Goal: Entertainment & Leisure: Consume media (video, audio)

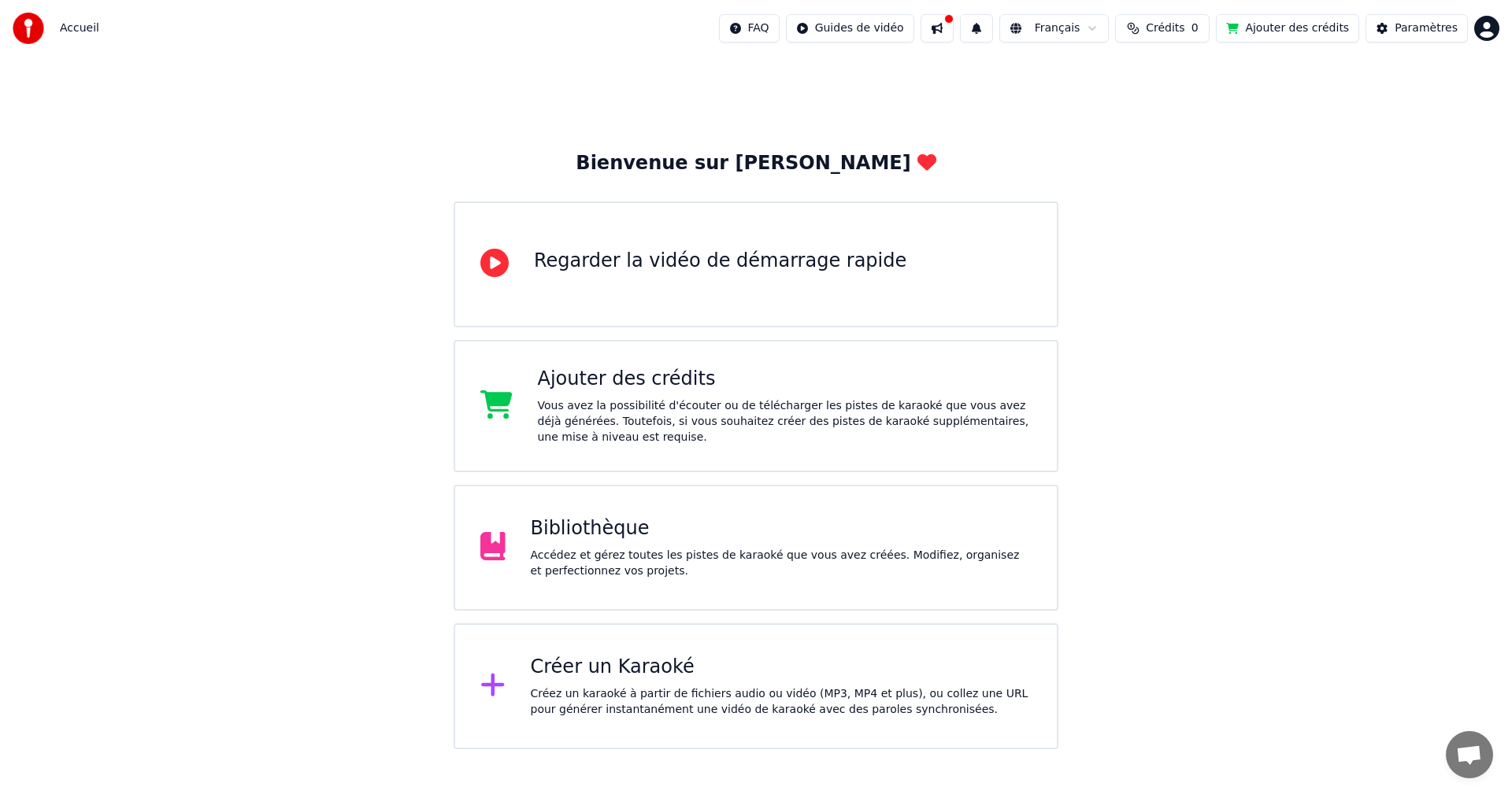
click at [601, 534] on div "Bibliothèque" at bounding box center [781, 529] width 501 height 25
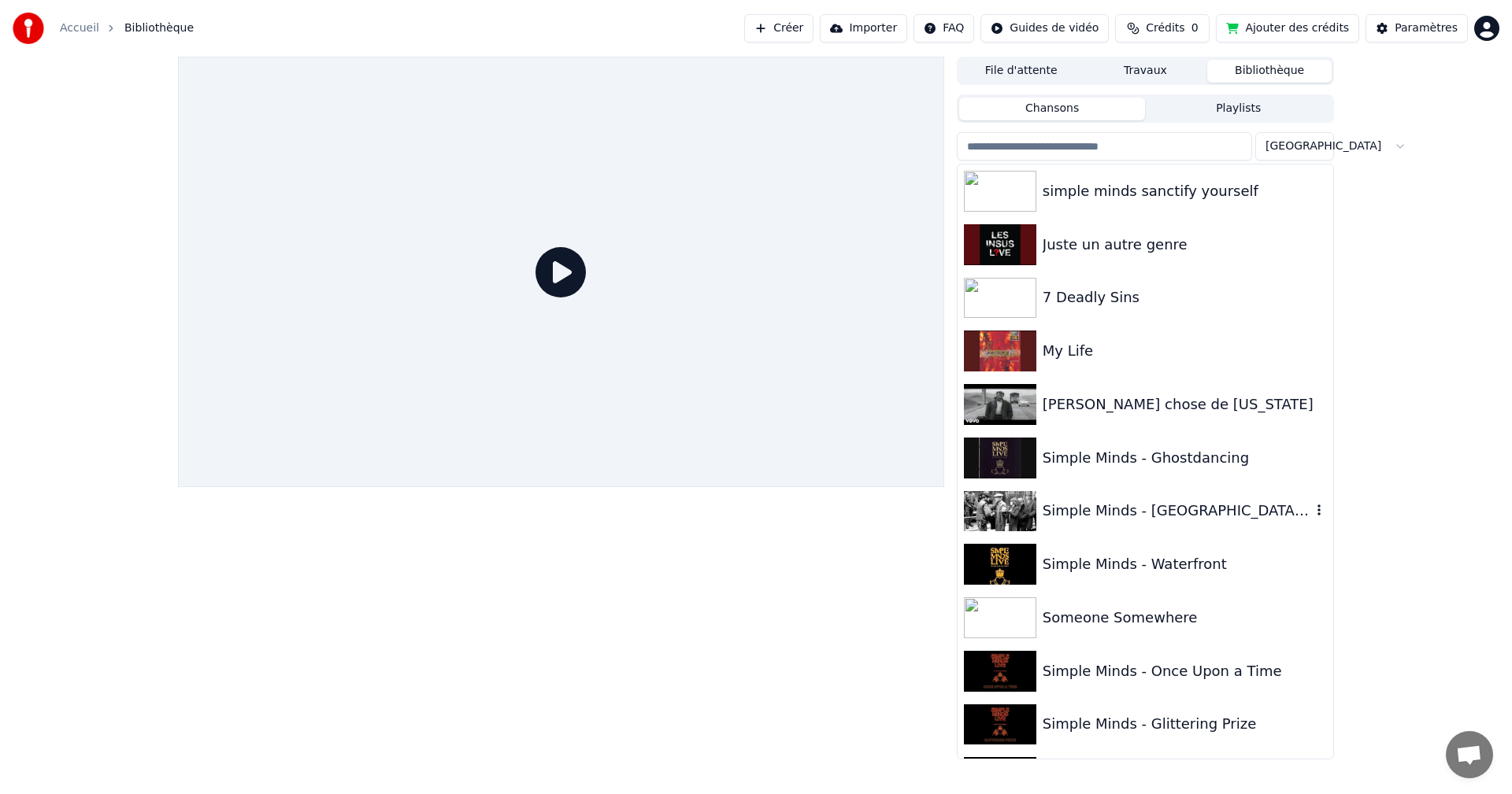
click at [1013, 500] on img at bounding box center [1000, 511] width 73 height 41
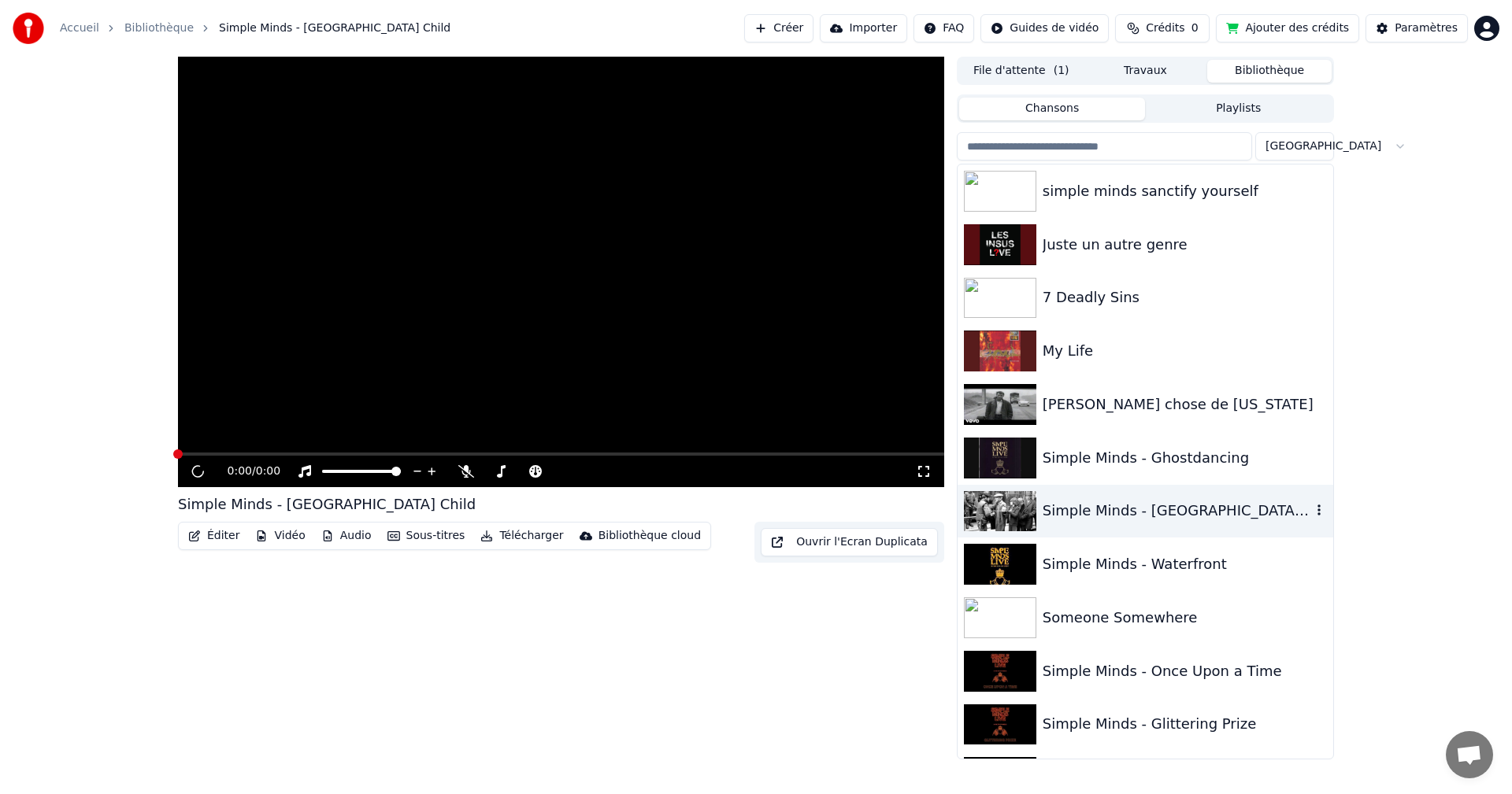
click at [1013, 500] on img at bounding box center [1000, 511] width 73 height 41
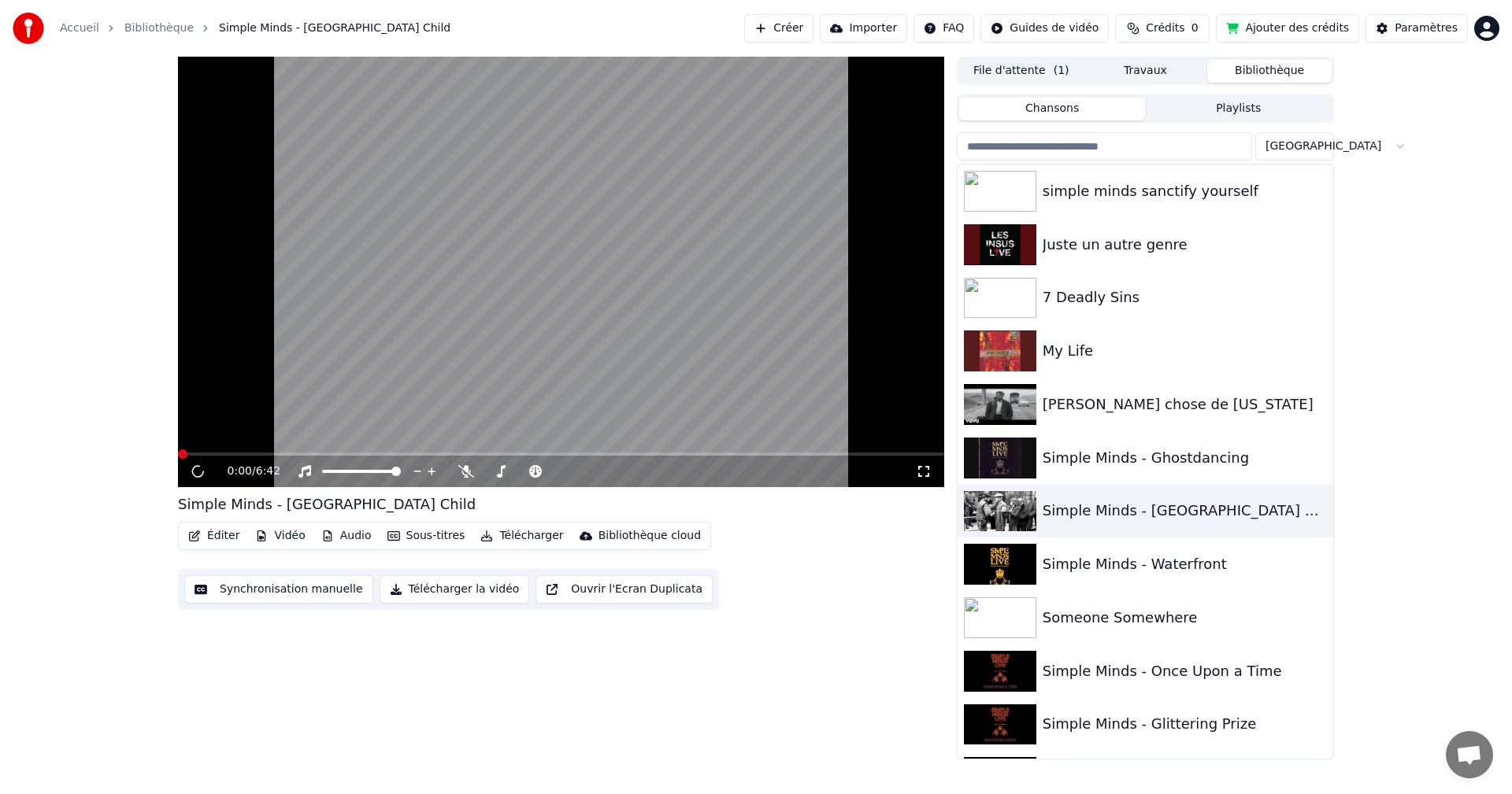
click at [694, 377] on video at bounding box center [561, 272] width 766 height 431
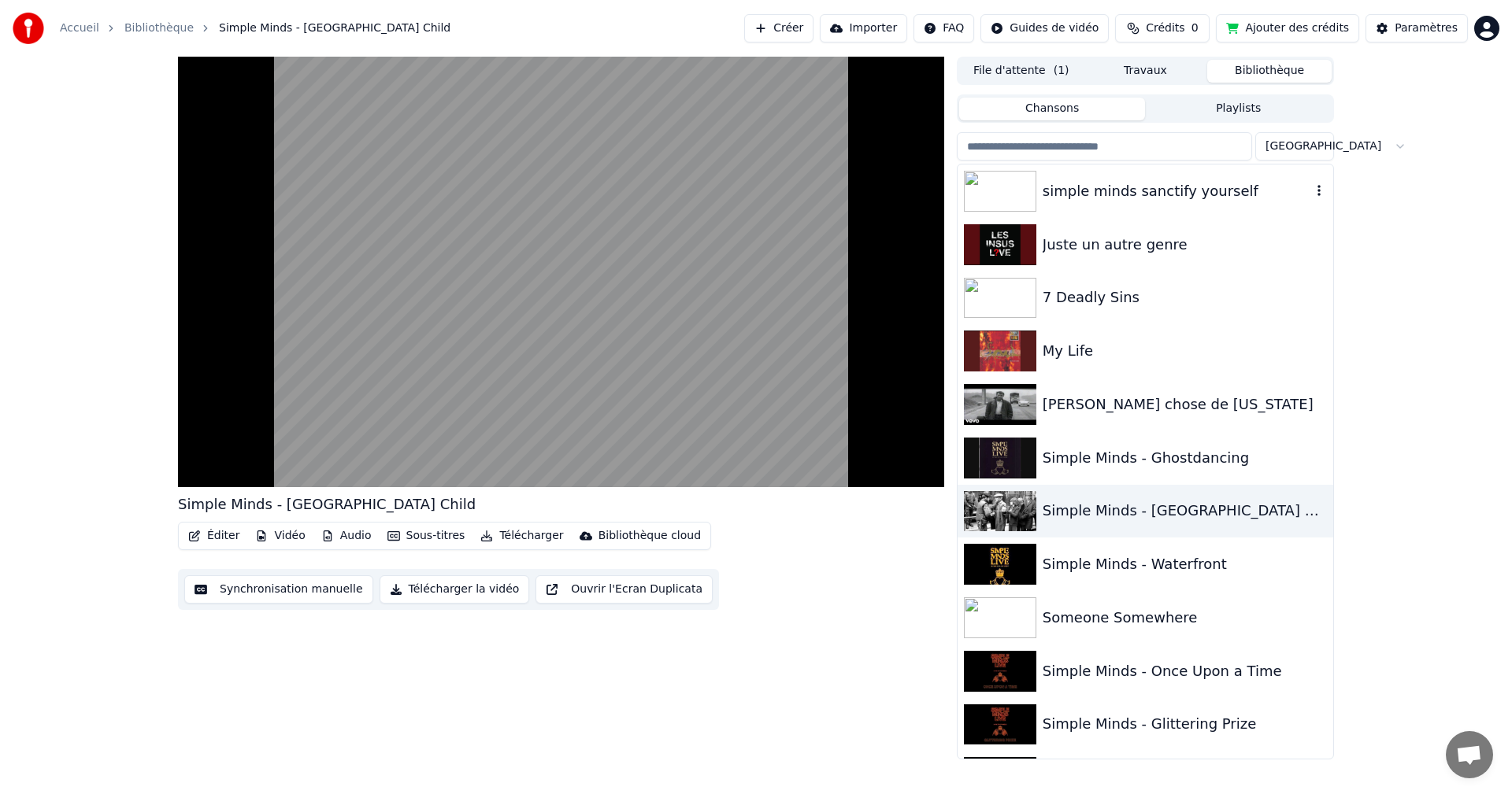
click at [1025, 194] on img at bounding box center [1000, 191] width 73 height 41
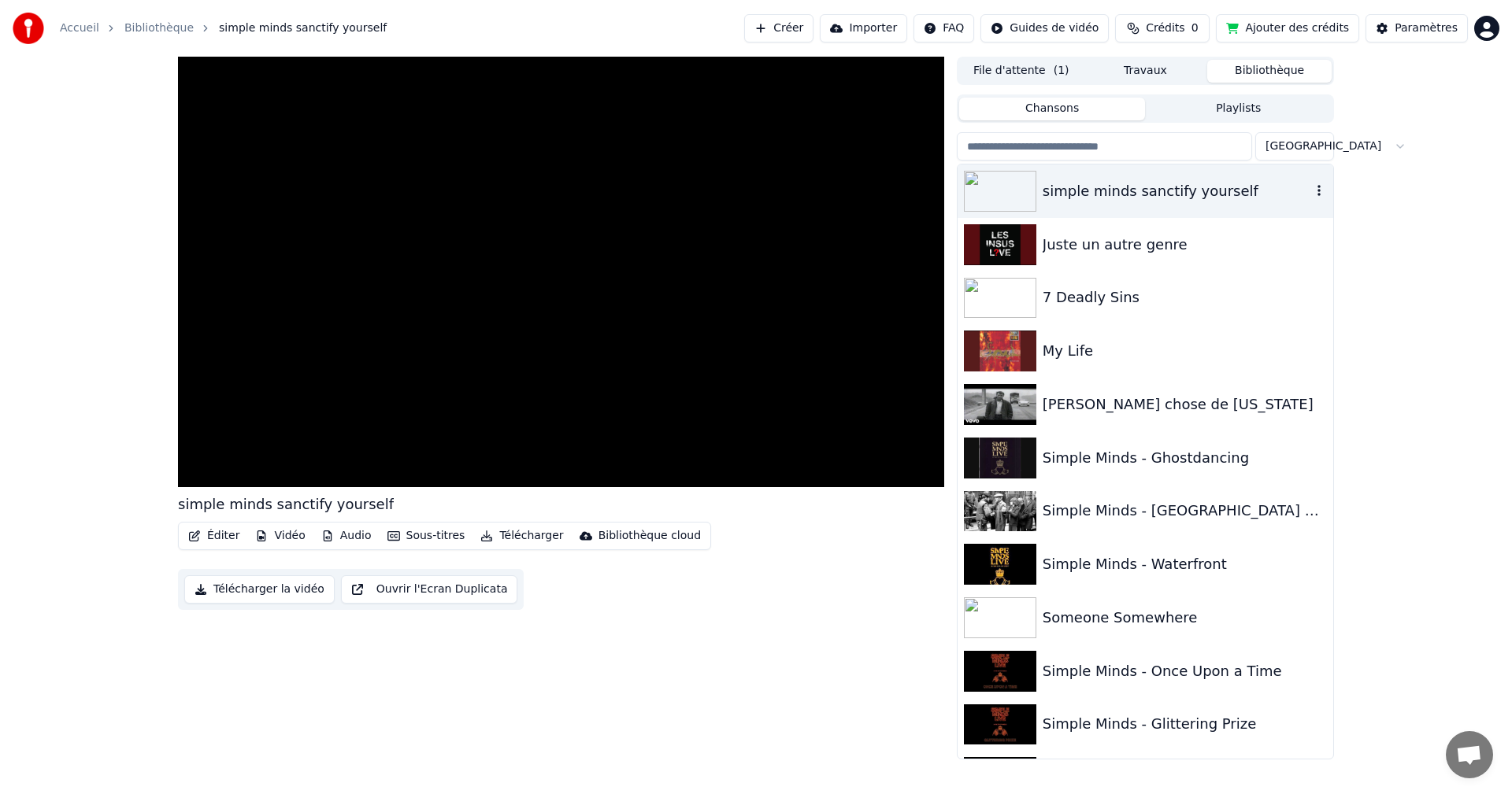
click at [1025, 194] on img at bounding box center [1000, 191] width 73 height 41
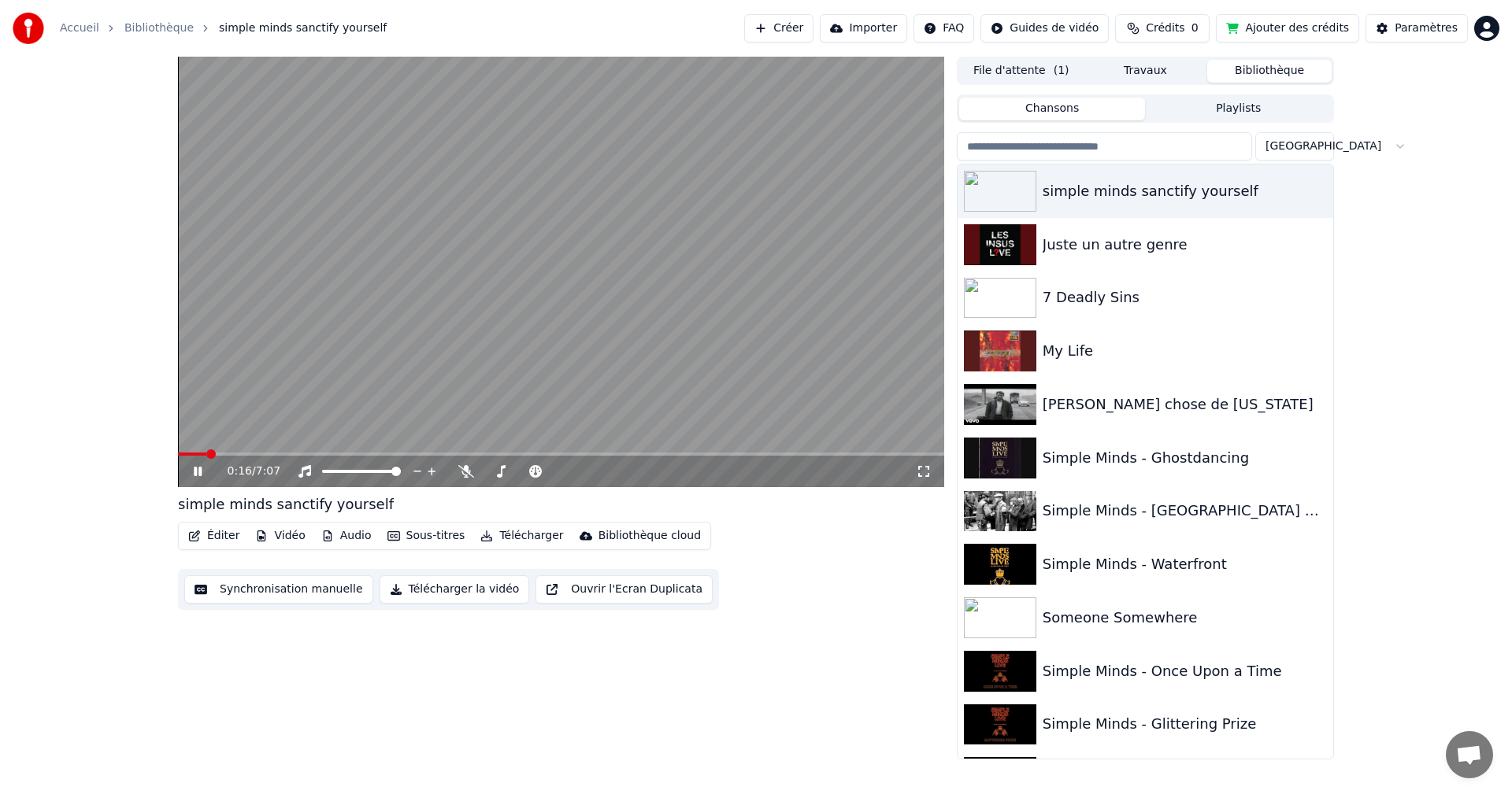
click at [207, 452] on span at bounding box center [211, 454] width 9 height 9
click at [271, 454] on span at bounding box center [274, 454] width 9 height 9
click at [503, 418] on video at bounding box center [561, 272] width 766 height 431
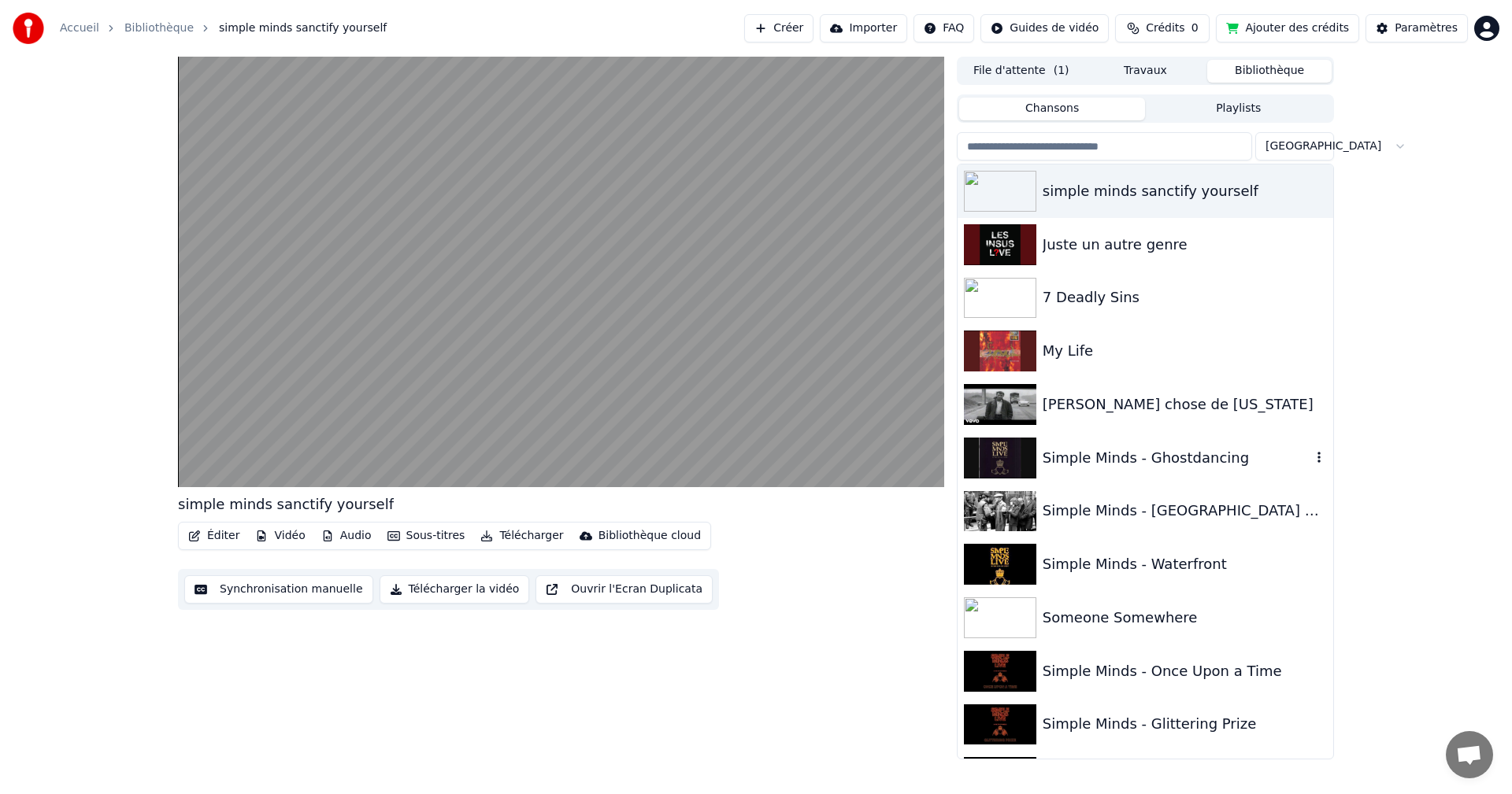
click at [1021, 453] on img at bounding box center [1000, 458] width 73 height 41
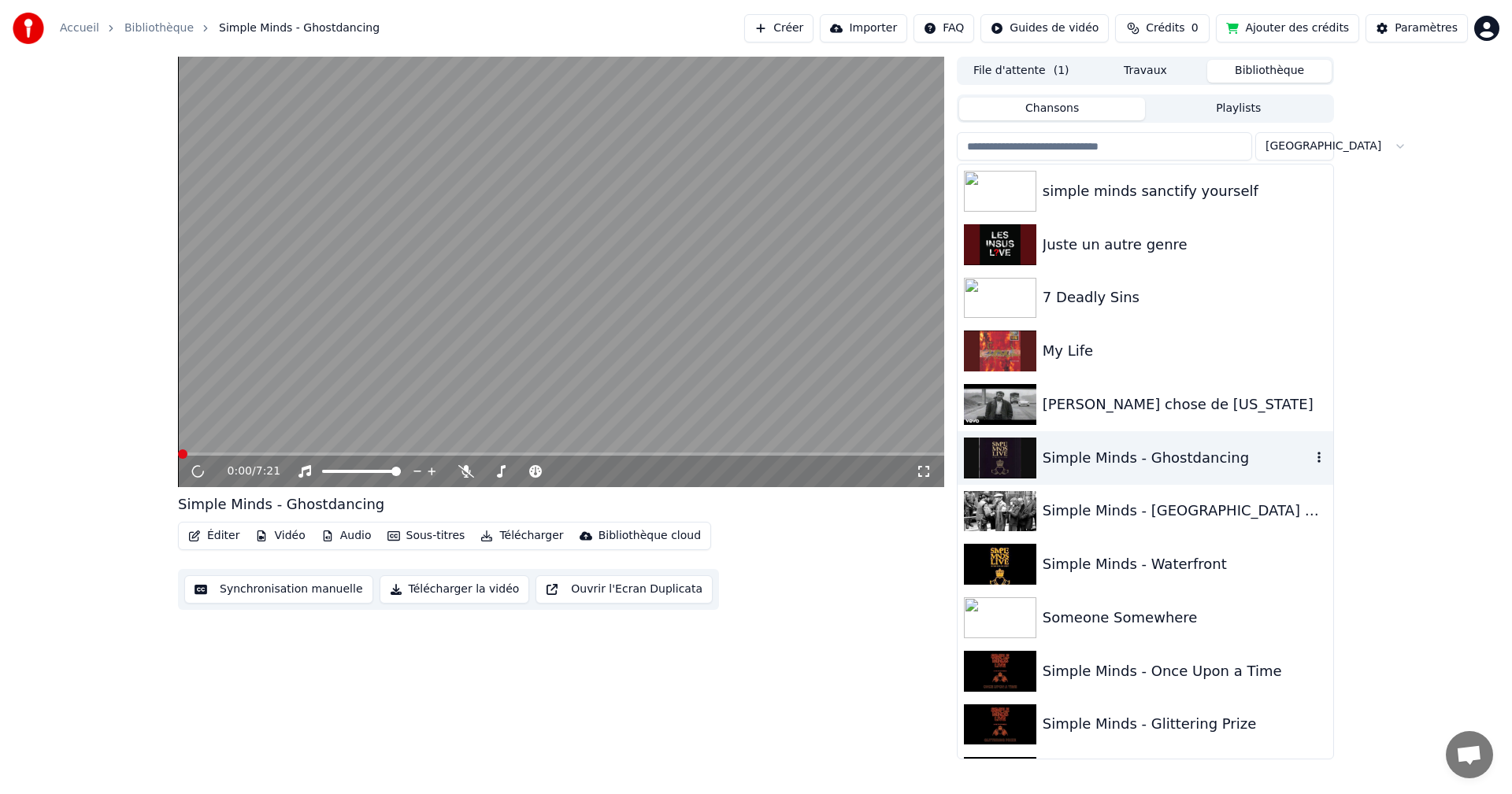
click at [1021, 453] on img at bounding box center [1000, 458] width 73 height 41
click at [496, 467] on span at bounding box center [500, 472] width 9 height 9
click at [544, 467] on span at bounding box center [545, 472] width 9 height 9
click at [574, 411] on video at bounding box center [561, 272] width 766 height 431
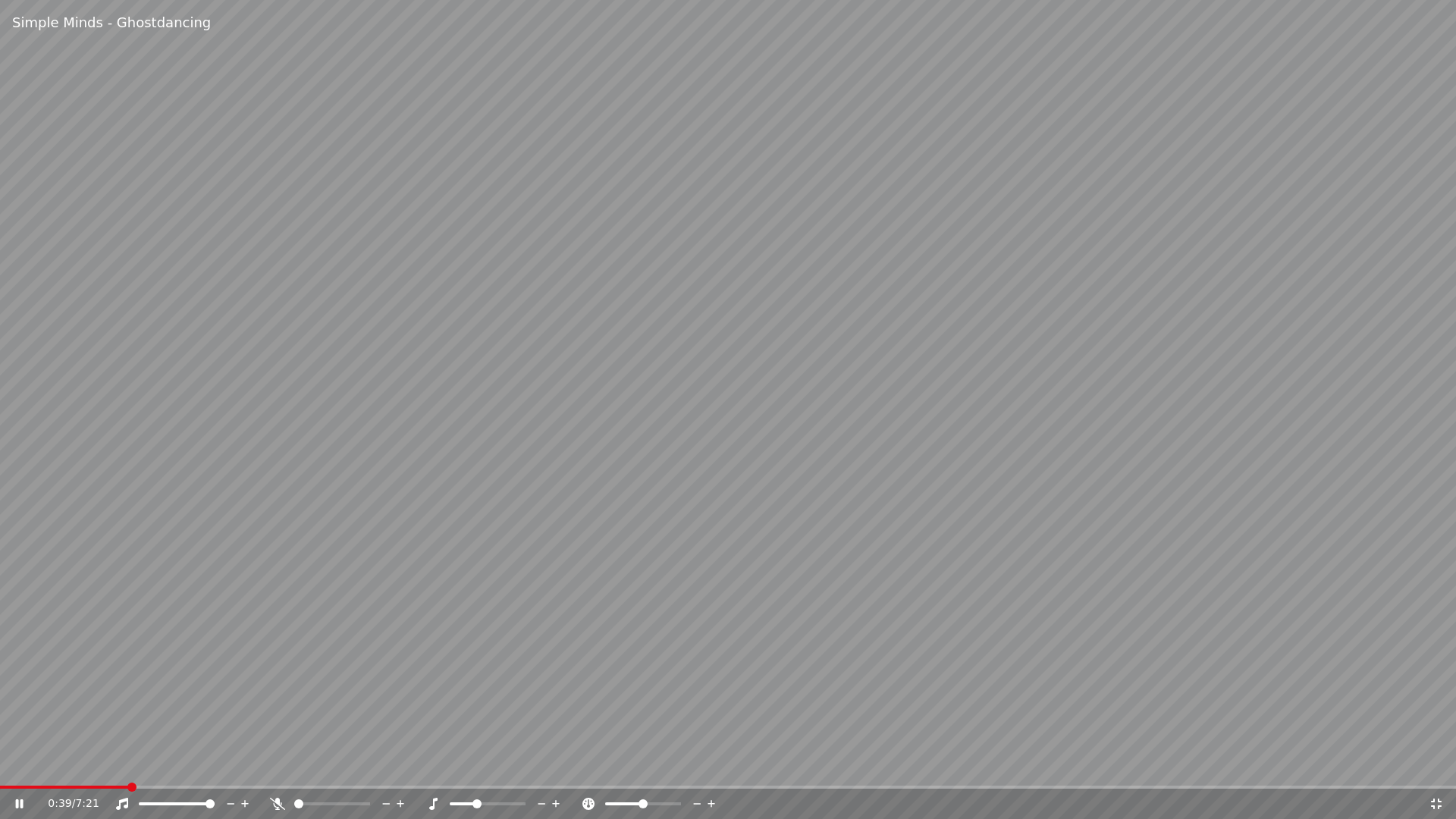
click at [131, 764] on span at bounding box center [132, 787] width 9 height 9
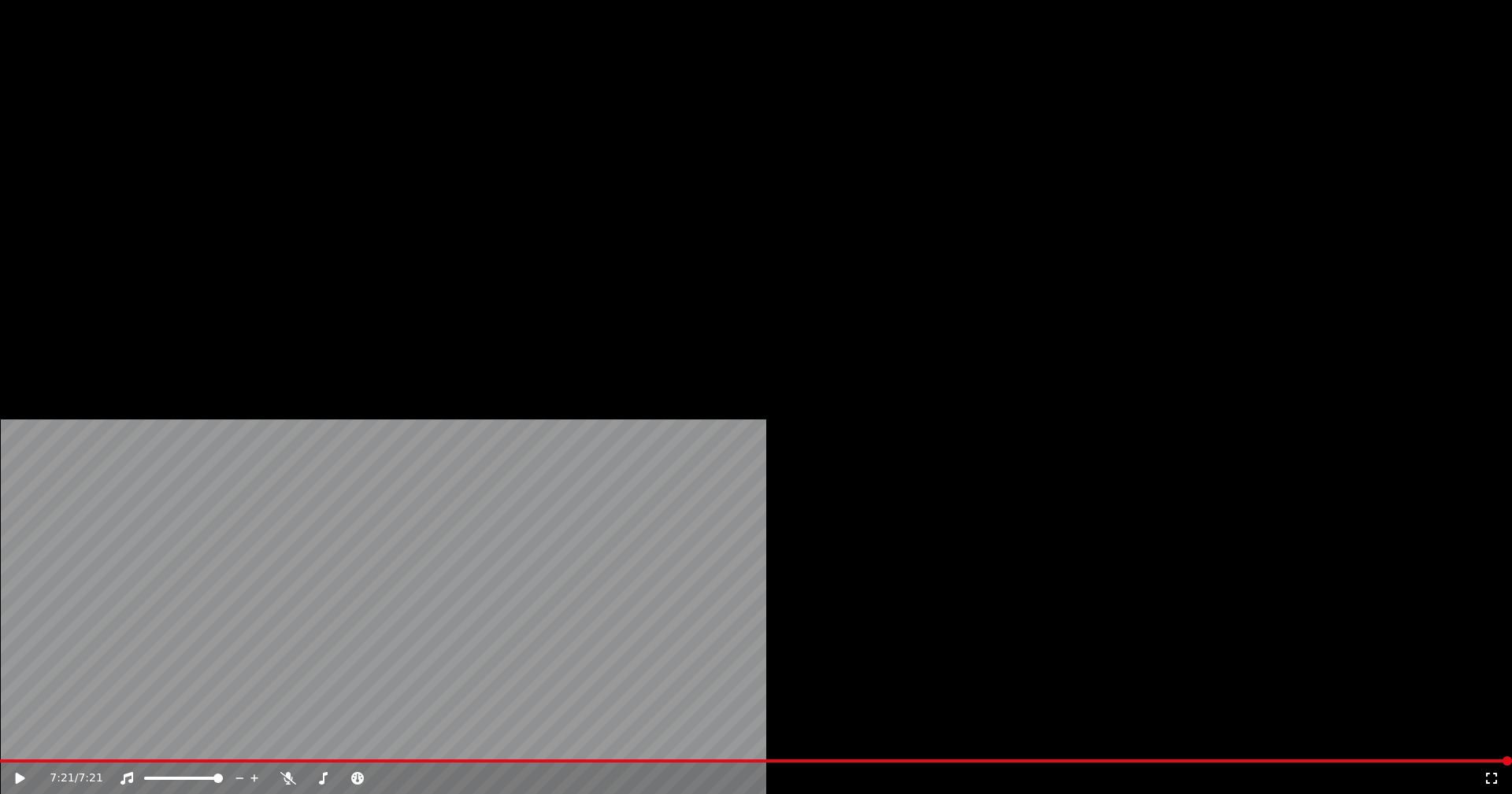
scroll to position [788, 0]
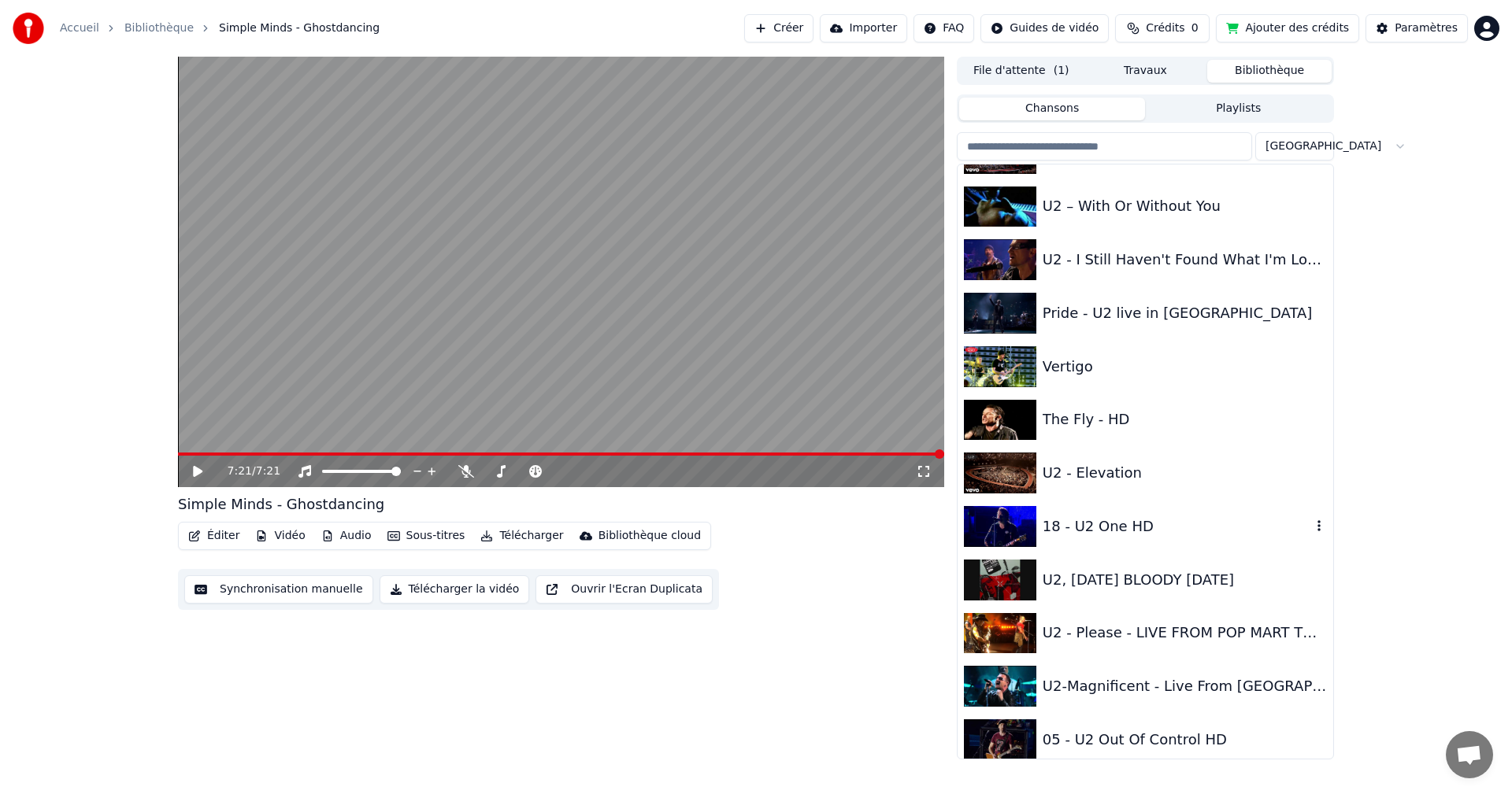
click at [1132, 520] on div "18 - U2 One HD" at bounding box center [1176, 527] width 268 height 22
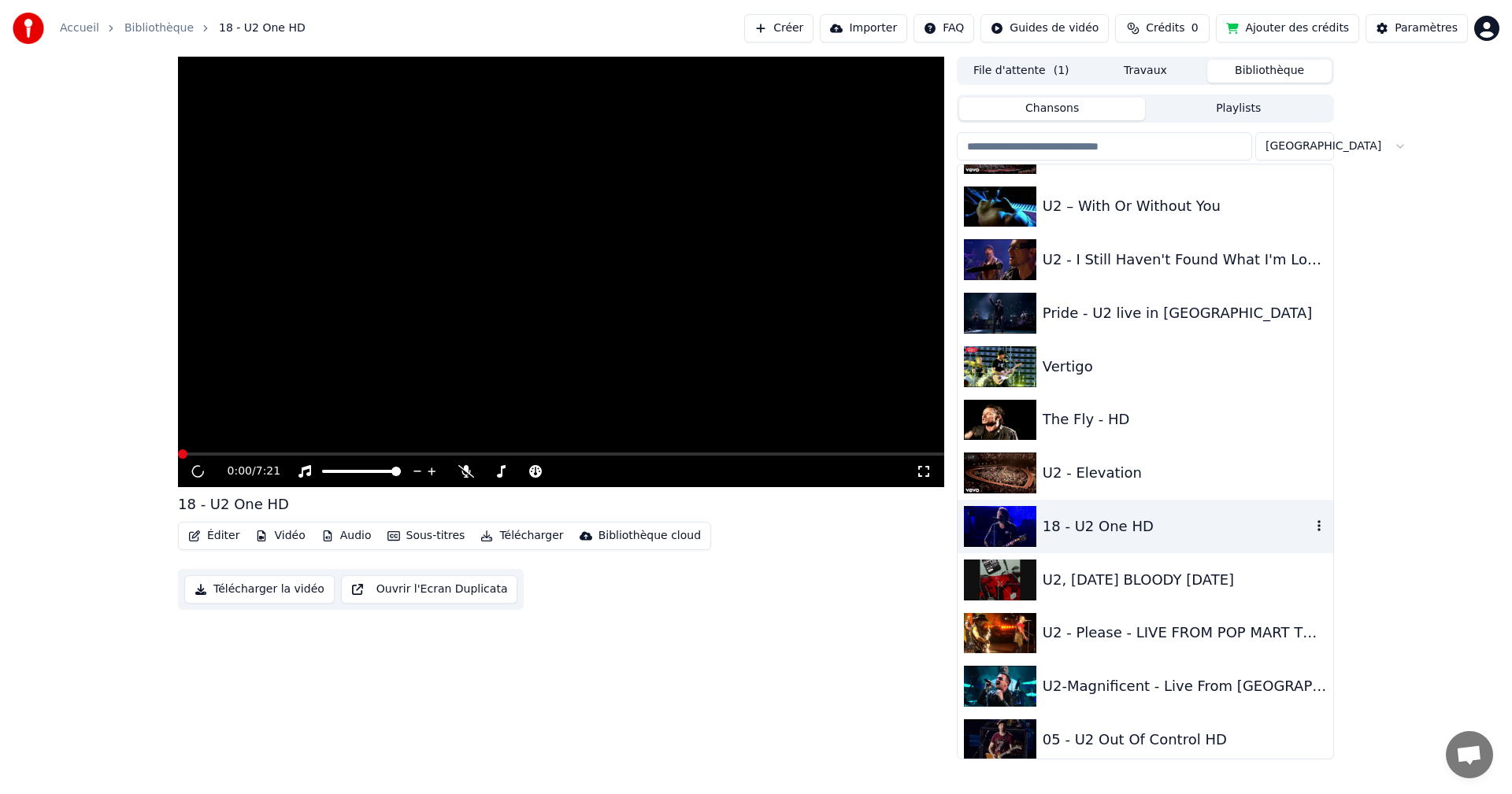
click at [1132, 520] on div "18 - U2 One HD" at bounding box center [1176, 527] width 268 height 22
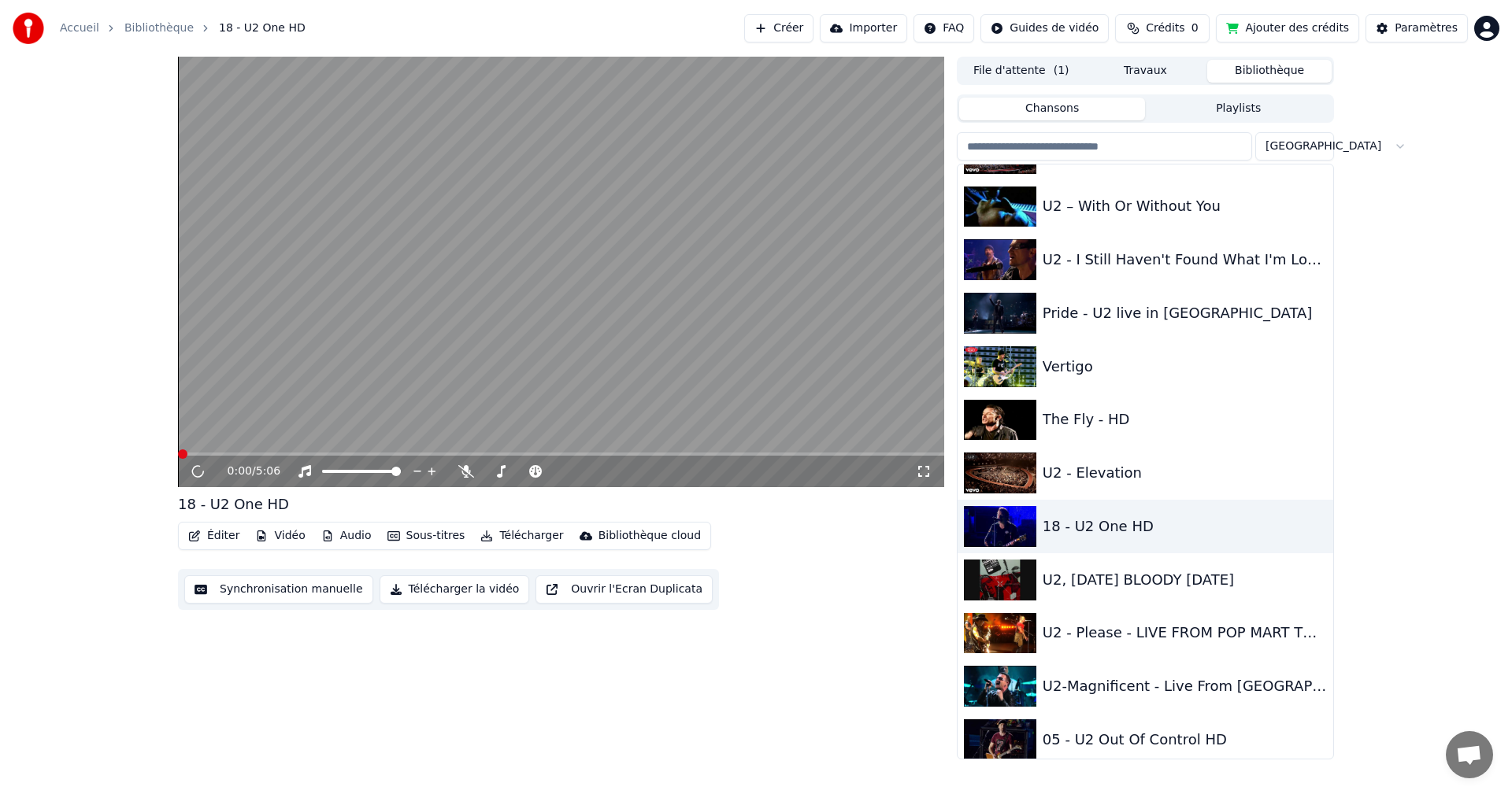
click at [675, 314] on video at bounding box center [561, 272] width 766 height 431
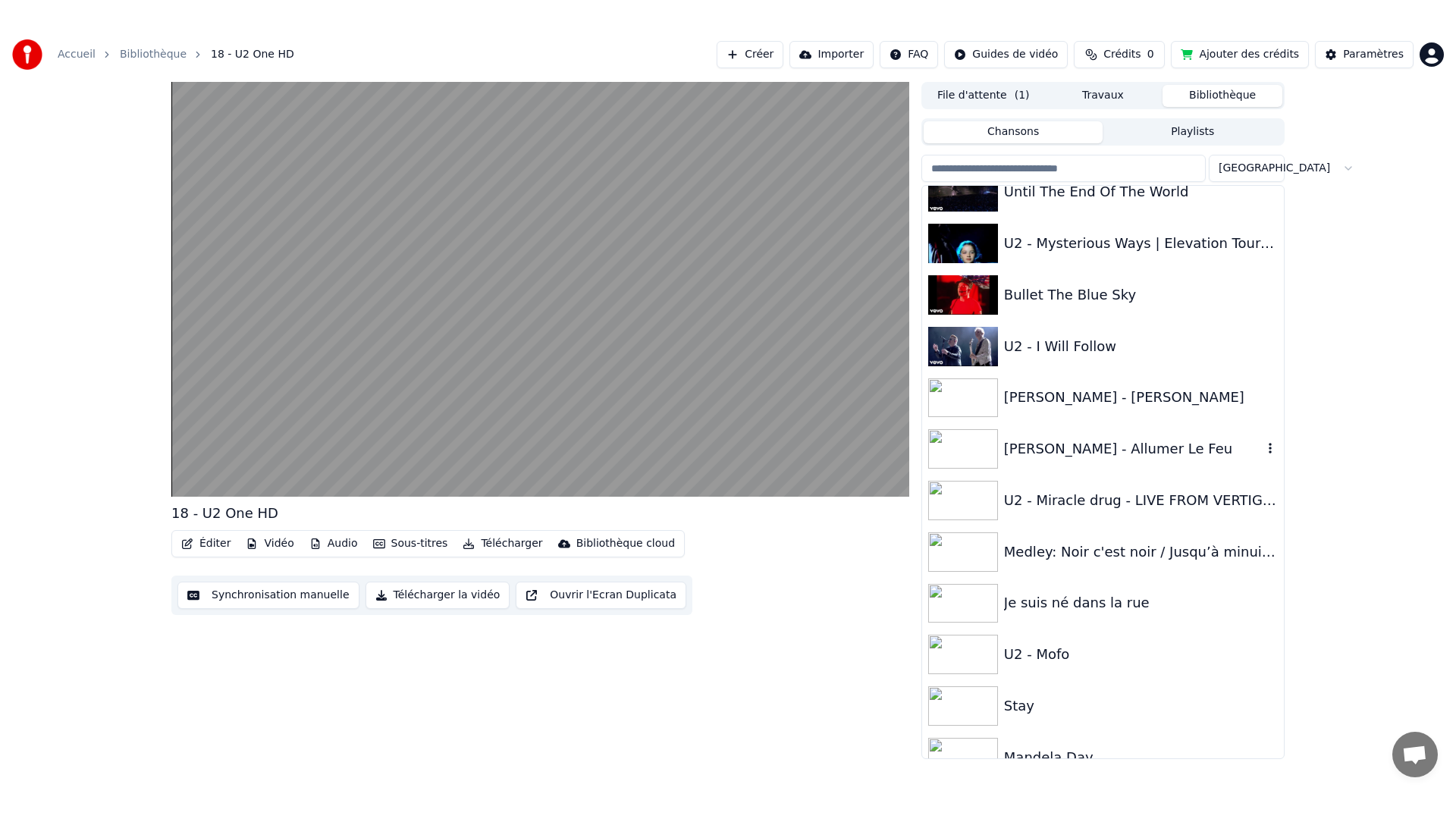
scroll to position [1590, 0]
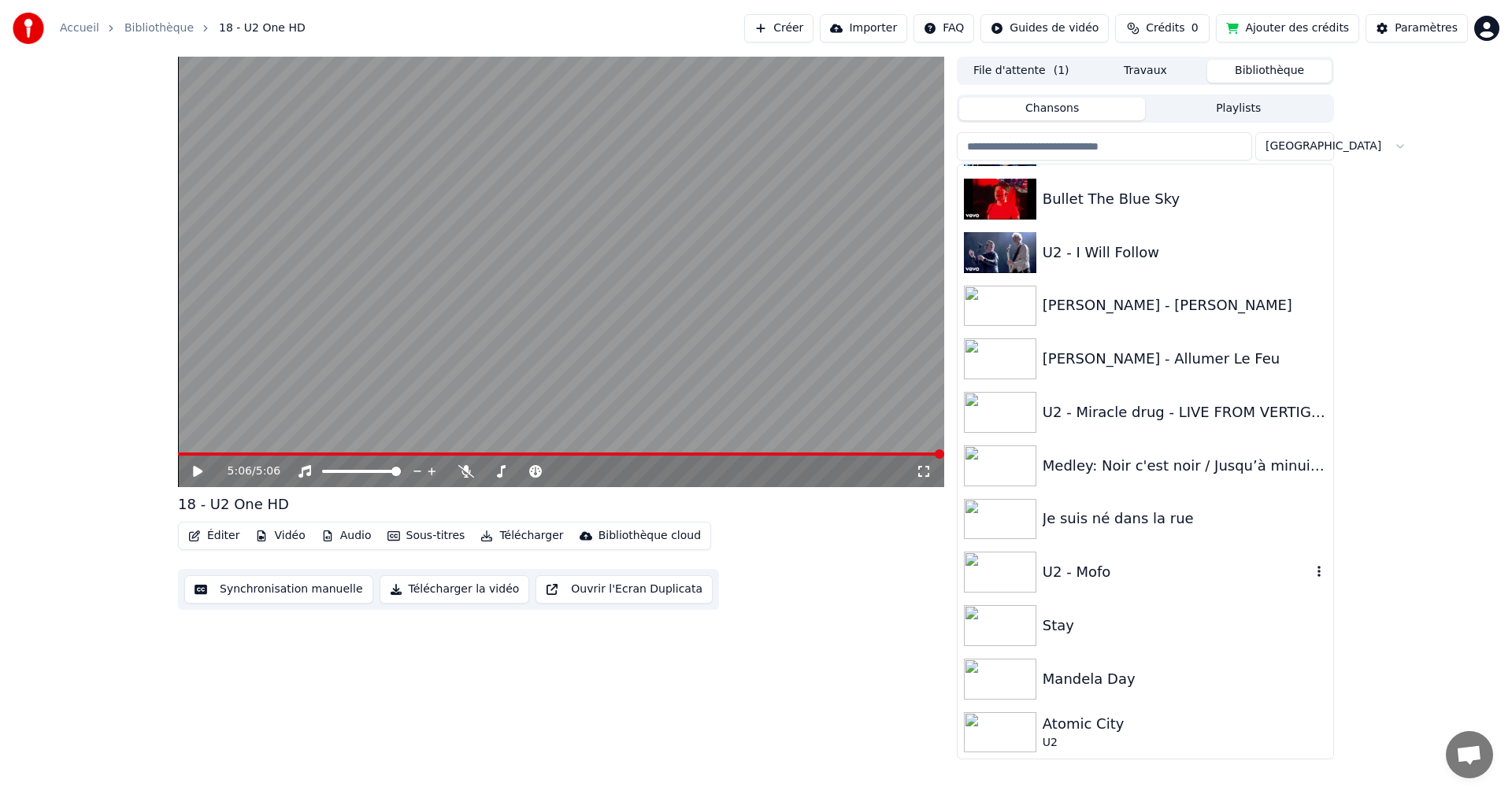
click at [998, 568] on img at bounding box center [1000, 572] width 73 height 41
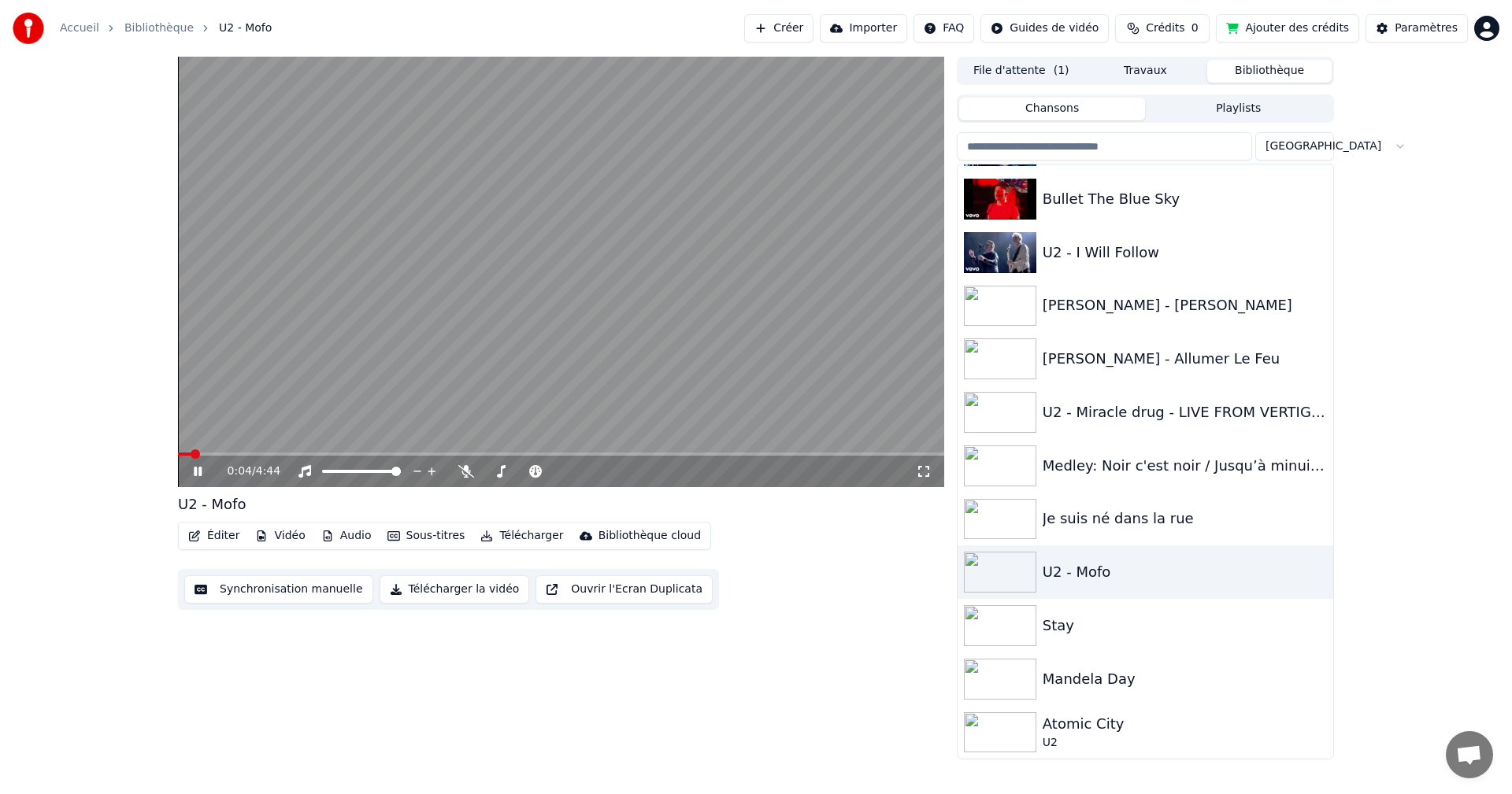
click at [586, 412] on video at bounding box center [561, 272] width 766 height 431
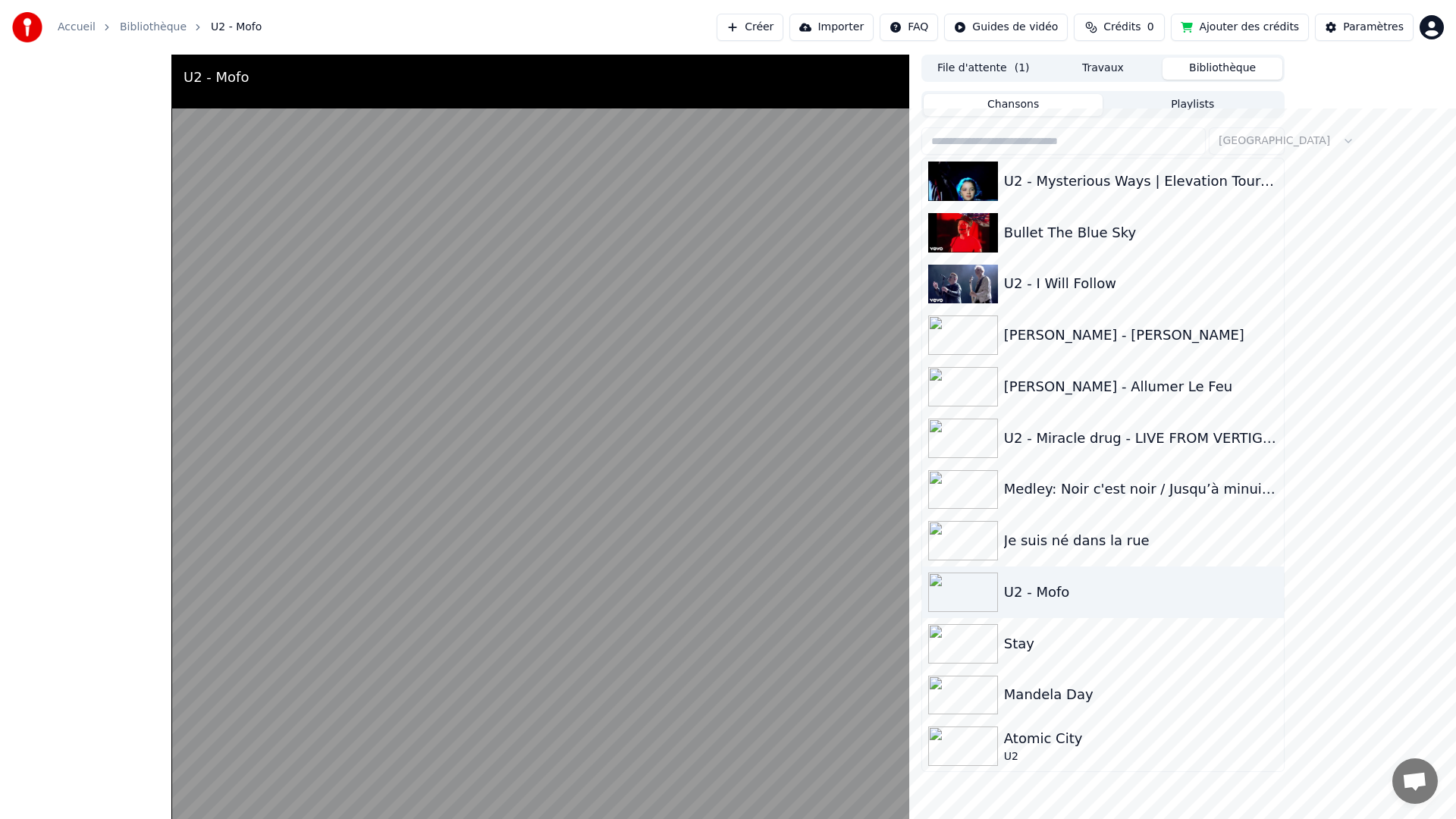
scroll to position [1590, 0]
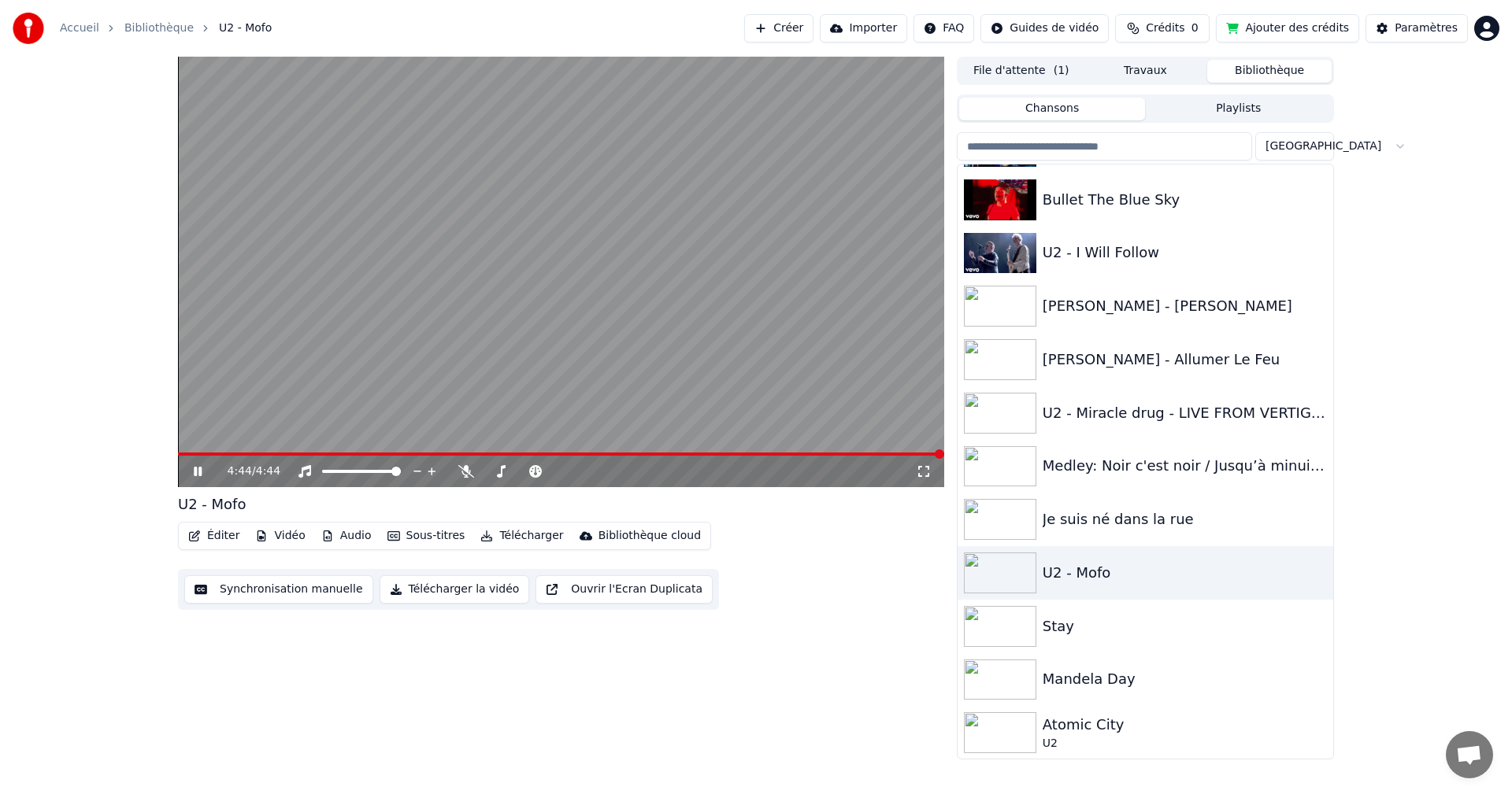
click at [614, 395] on video at bounding box center [561, 272] width 766 height 431
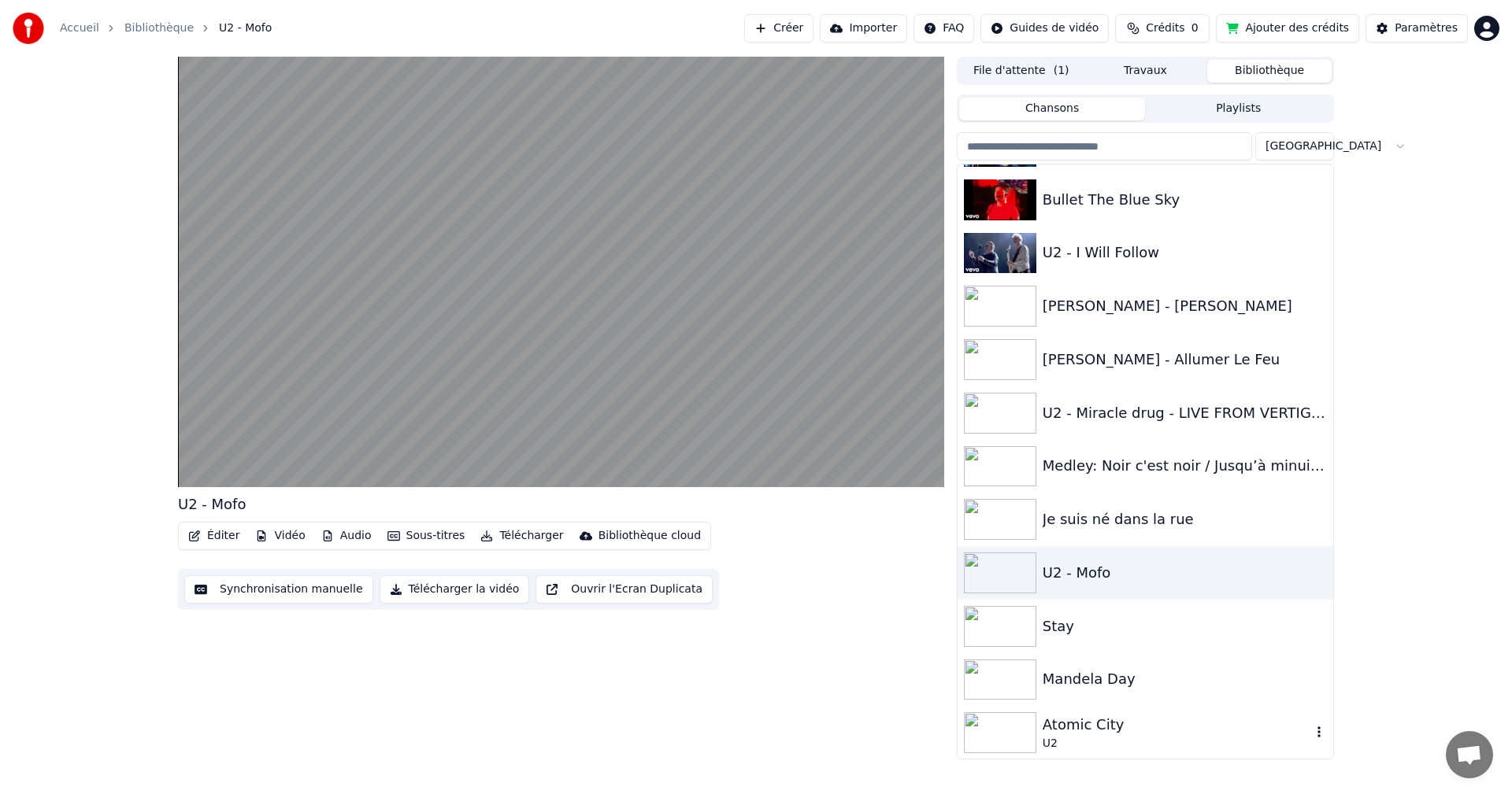
click at [989, 717] on img at bounding box center [1000, 732] width 73 height 41
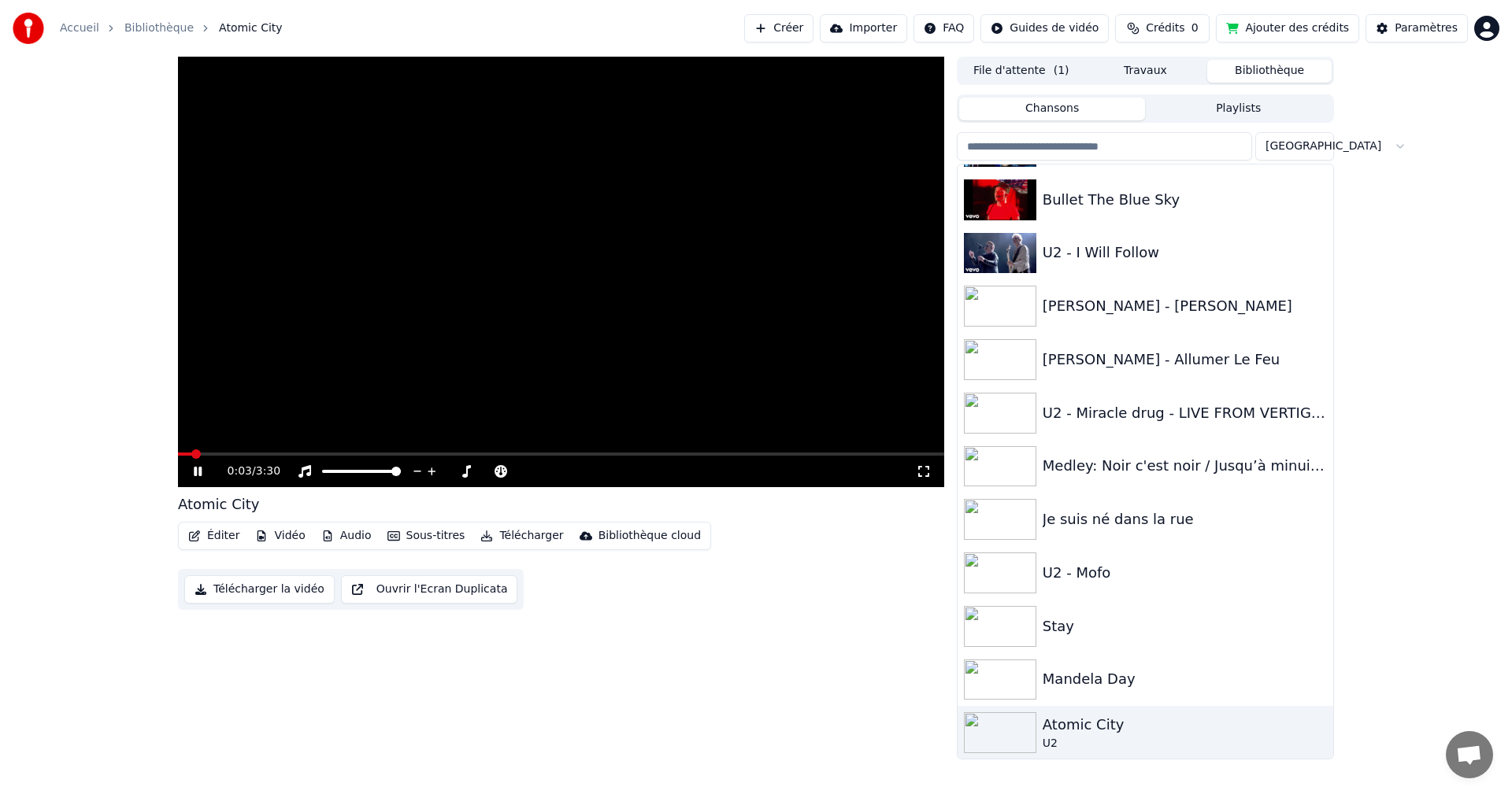
click at [575, 359] on video at bounding box center [561, 272] width 766 height 431
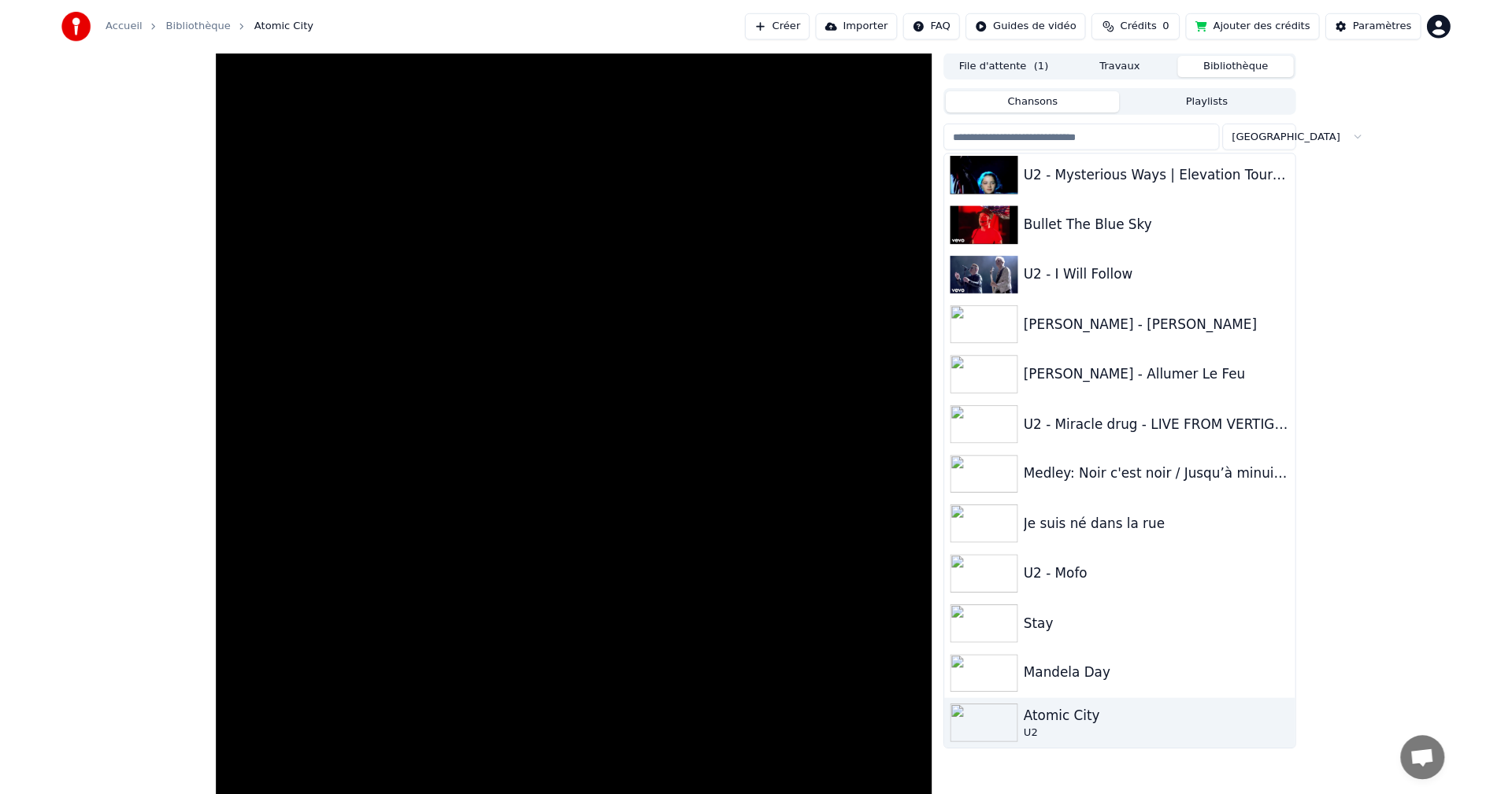
scroll to position [1650, 0]
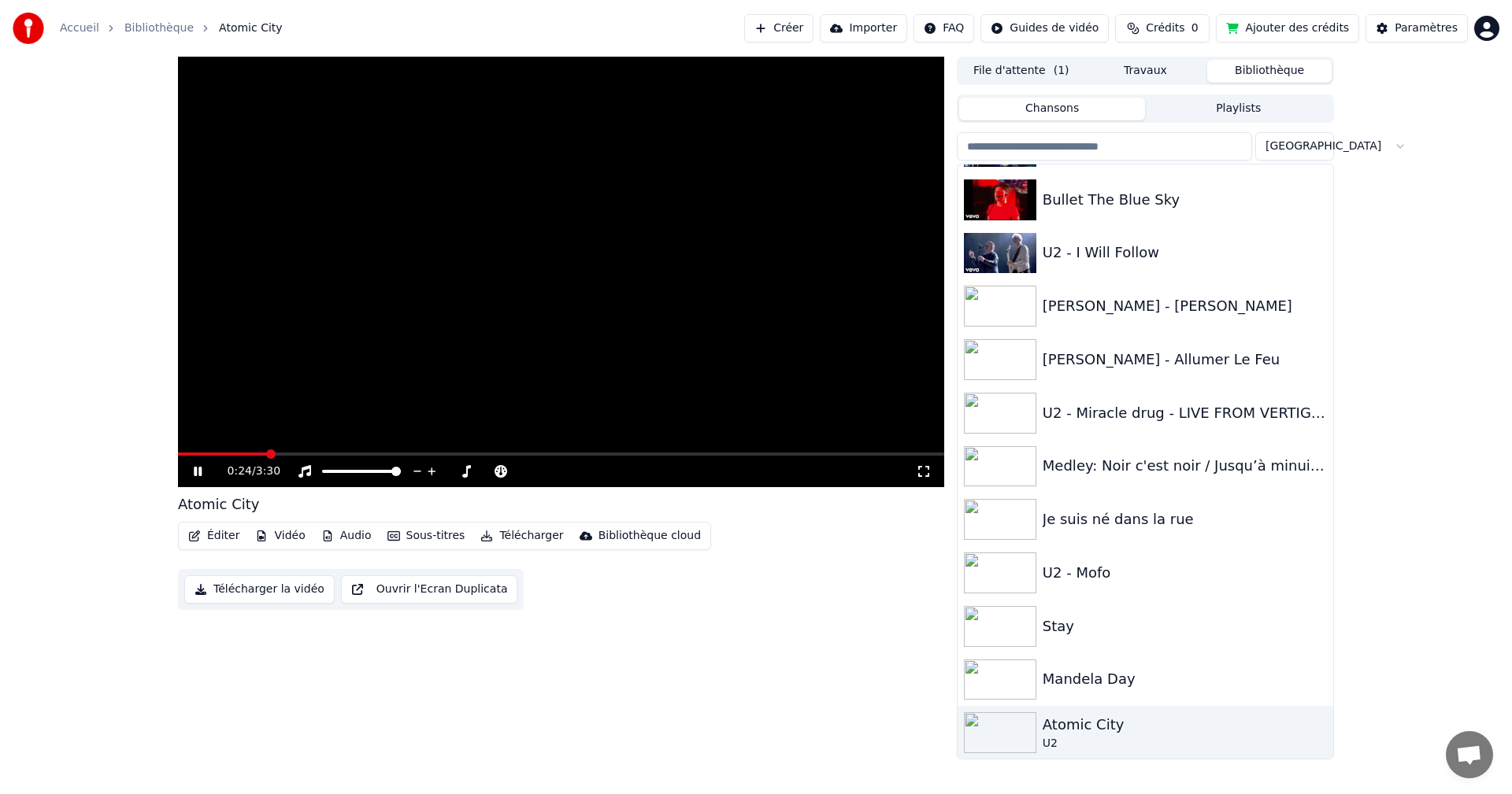
click at [639, 220] on video at bounding box center [561, 272] width 766 height 431
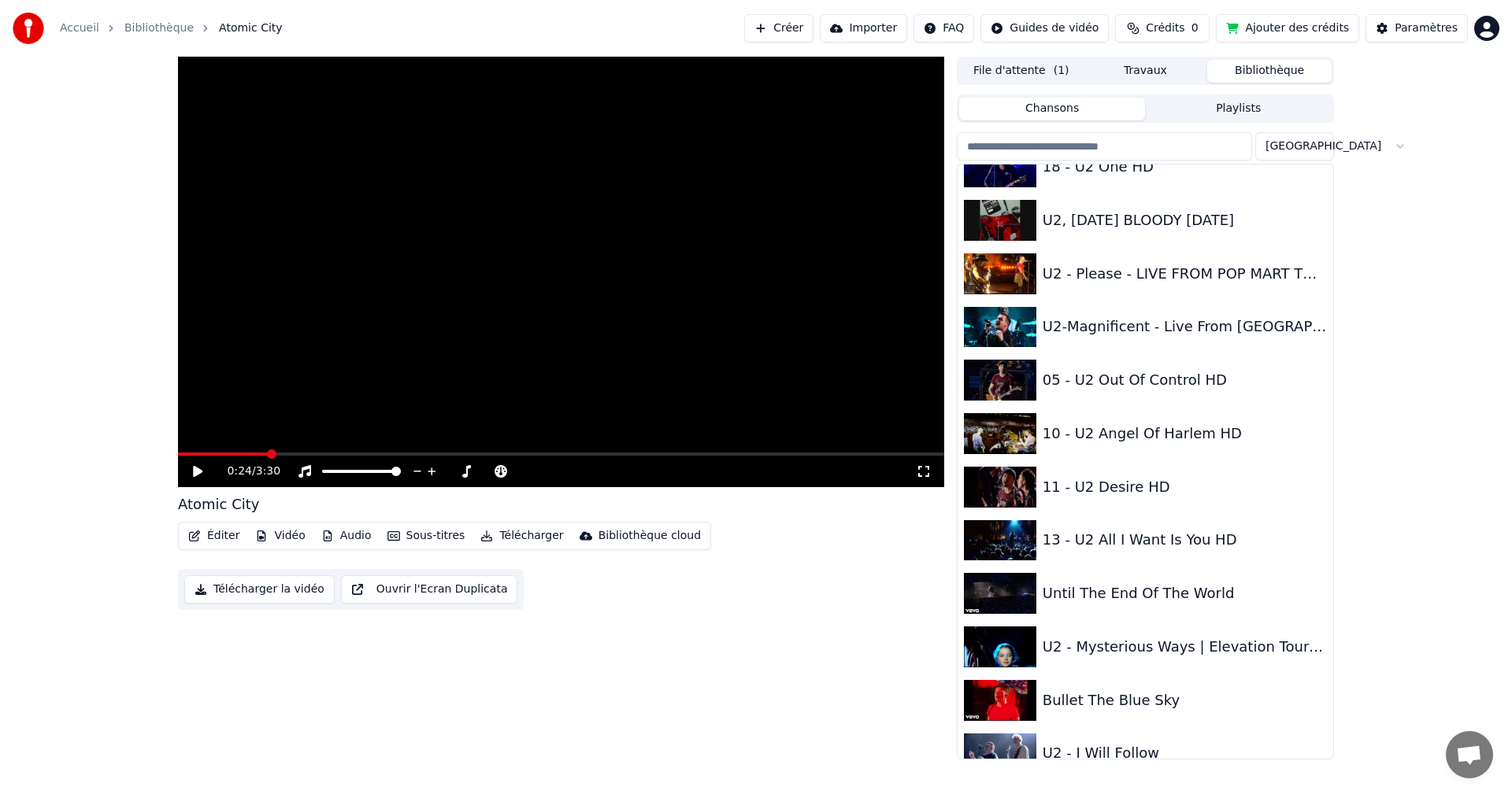
scroll to position [1100, 0]
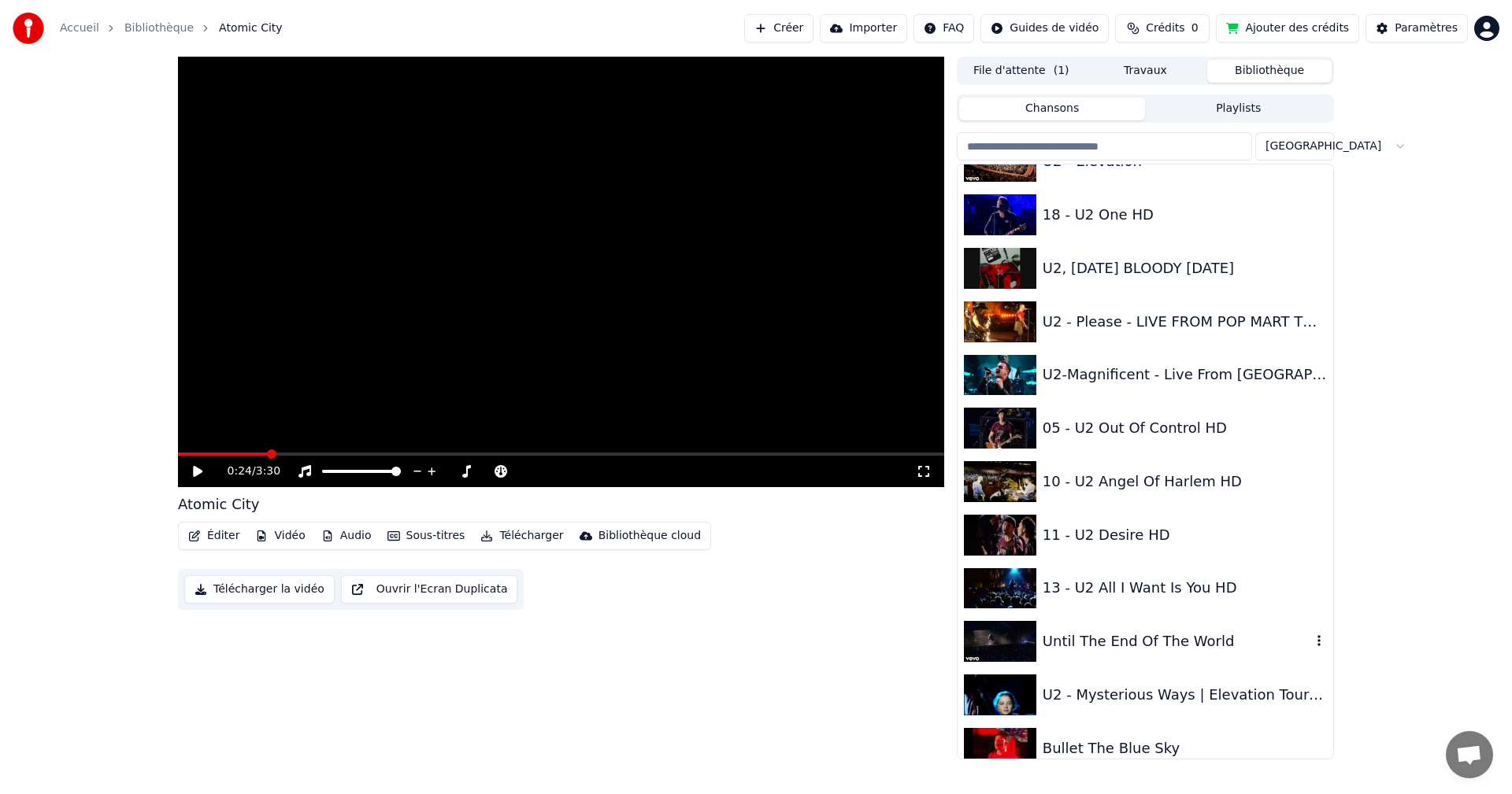
click at [991, 632] on img at bounding box center [1000, 642] width 73 height 41
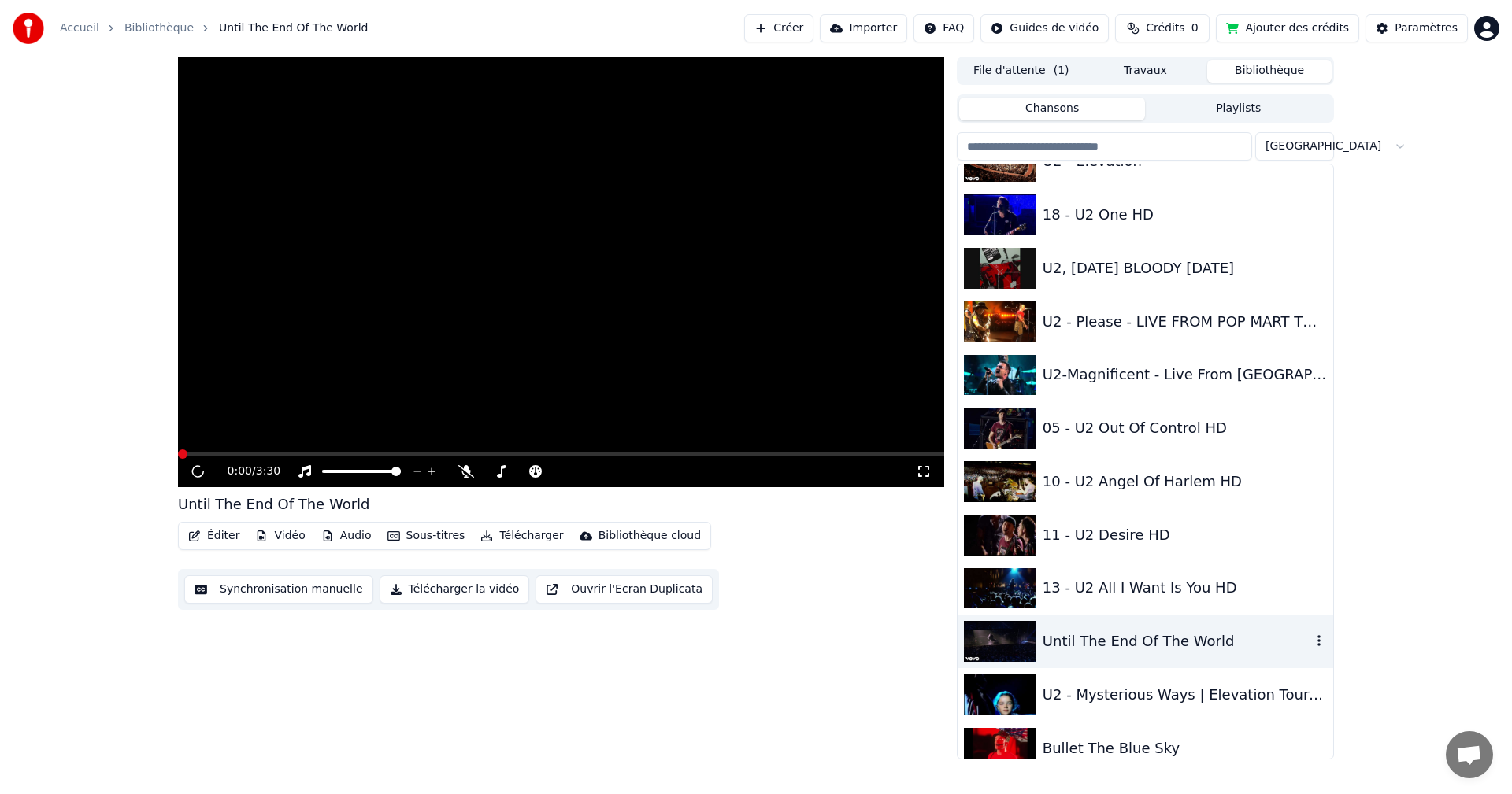
click at [991, 632] on img at bounding box center [1000, 642] width 73 height 41
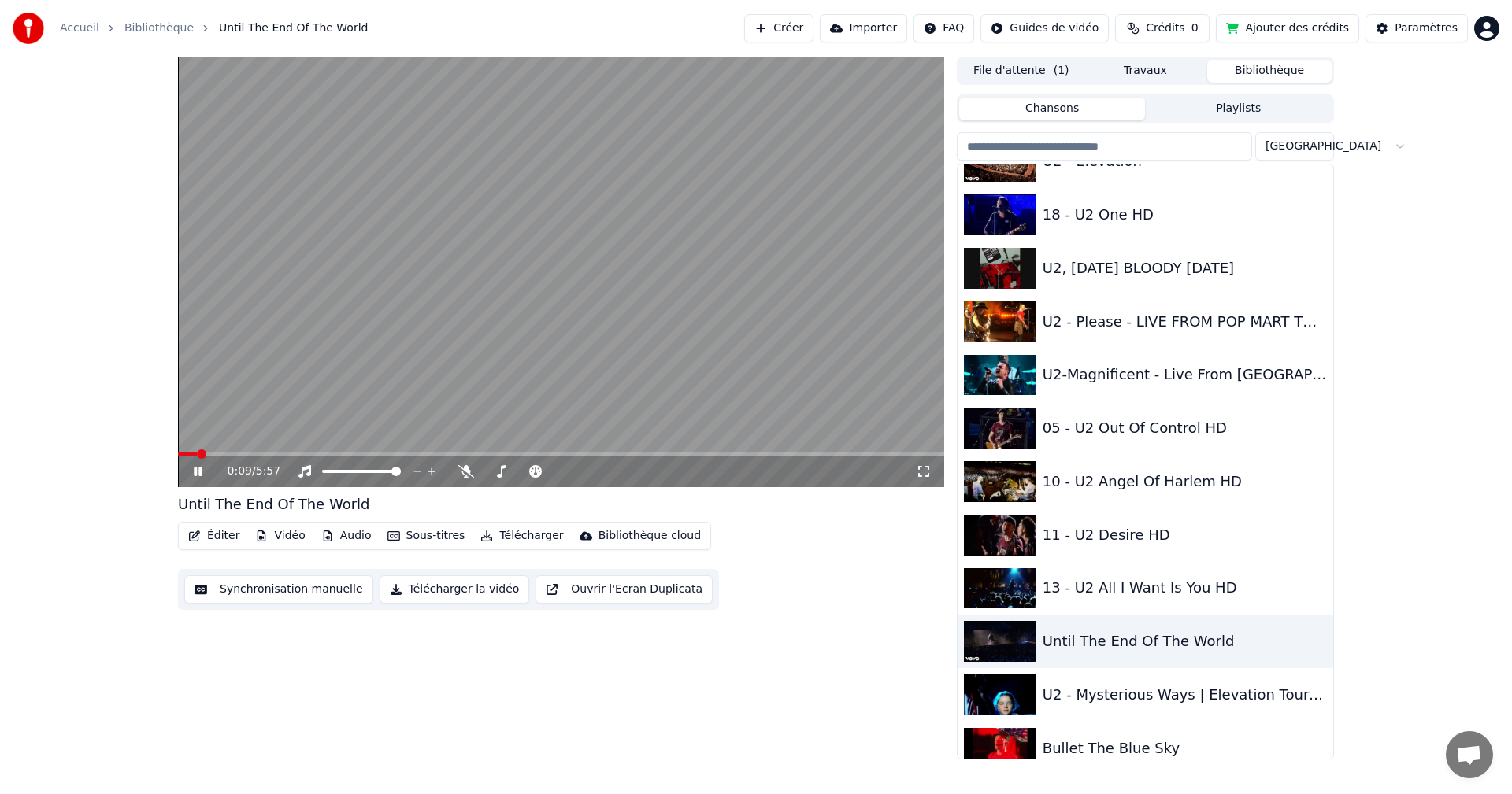
click at [207, 459] on span at bounding box center [201, 454] width 9 height 9
click at [566, 402] on video at bounding box center [561, 272] width 766 height 431
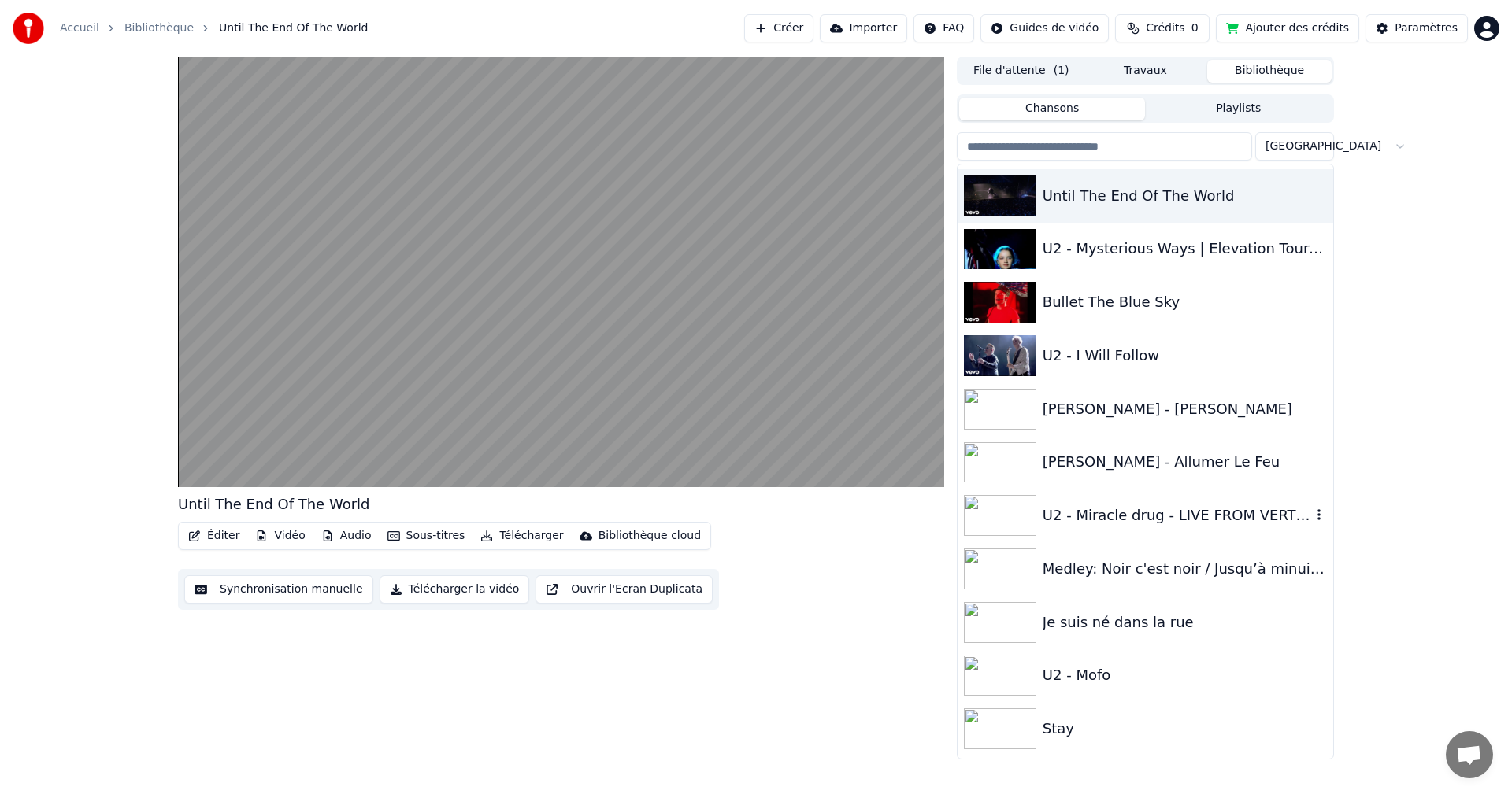
scroll to position [1572, 0]
